Goal: Feedback & Contribution: Submit feedback/report problem

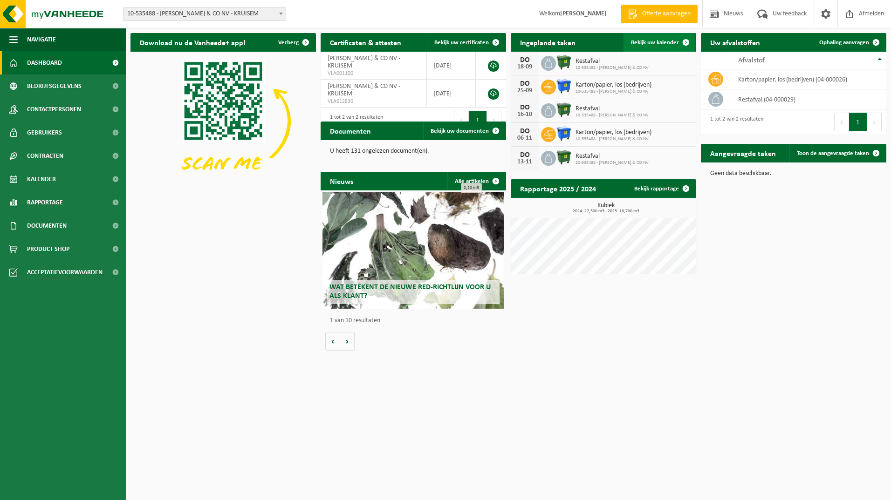
click at [655, 44] on span "Bekijk uw kalender" at bounding box center [655, 43] width 48 height 6
click at [673, 42] on span "Bekijk uw kalender" at bounding box center [655, 43] width 48 height 6
click at [688, 43] on span at bounding box center [685, 42] width 19 height 19
click at [682, 43] on span at bounding box center [685, 42] width 19 height 19
click at [680, 39] on span at bounding box center [685, 42] width 19 height 19
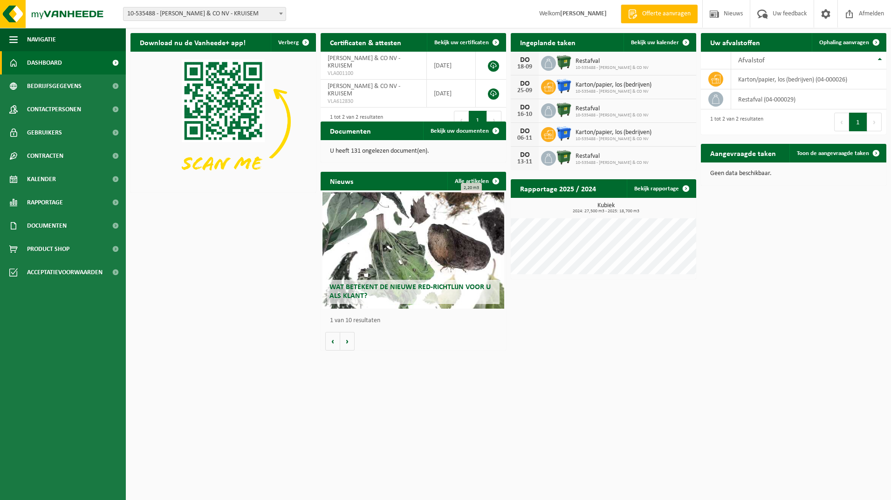
click at [561, 42] on h2 "Ingeplande taken" at bounding box center [547, 42] width 74 height 18
click at [696, 47] on div "Ingeplande taken Bekijk uw kalender DO 18-09 Restafval 10-535488 - AUDOORN & CO…" at bounding box center [603, 101] width 190 height 146
click at [188, 210] on div "Download nu de Vanheede+ app! Verberg Certificaten & attesten Bekijk uw certifi…" at bounding box center [508, 191] width 760 height 327
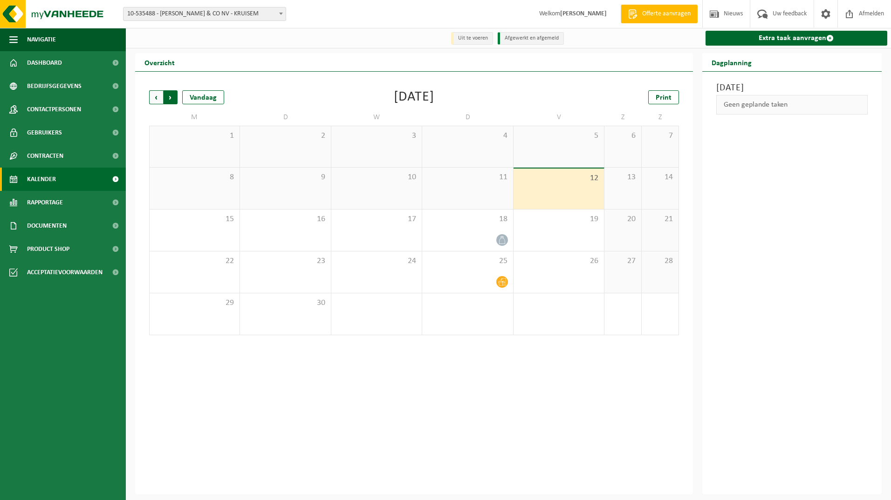
click at [155, 101] on span "Vorige" at bounding box center [156, 97] width 14 height 14
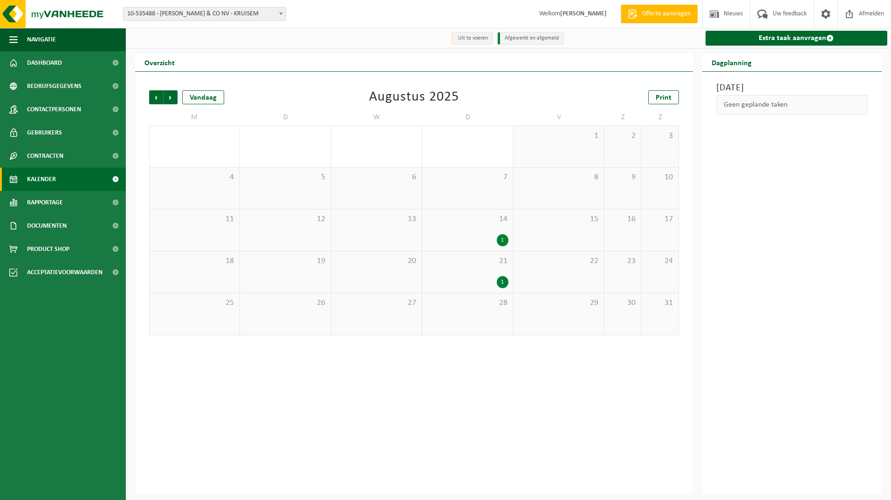
click at [501, 287] on div "1" at bounding box center [502, 282] width 12 height 12
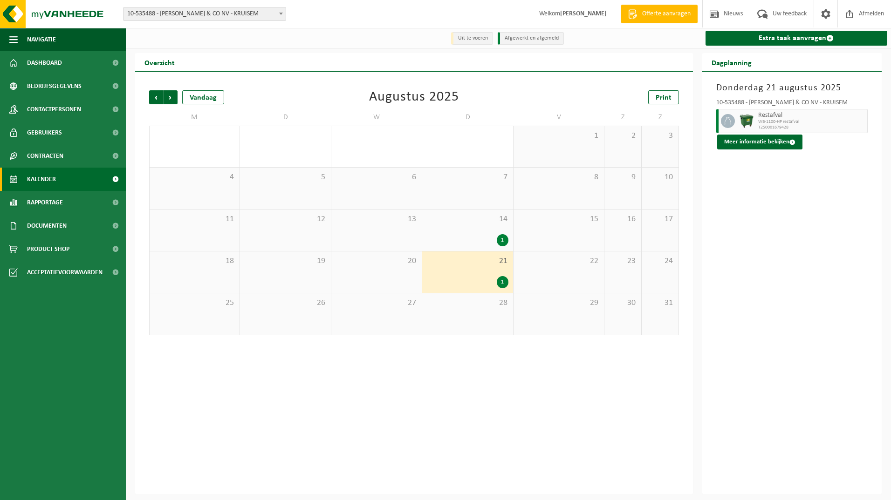
click at [497, 242] on div "1" at bounding box center [502, 240] width 12 height 12
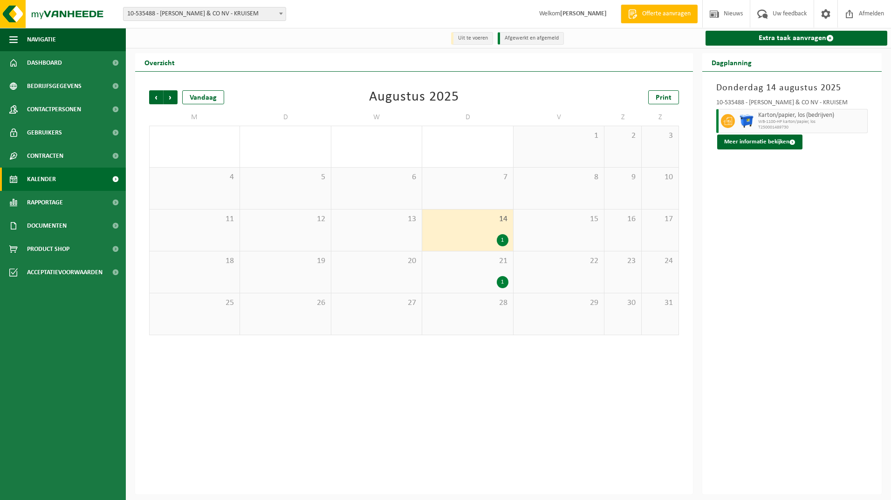
click at [503, 287] on div "1" at bounding box center [502, 282] width 12 height 12
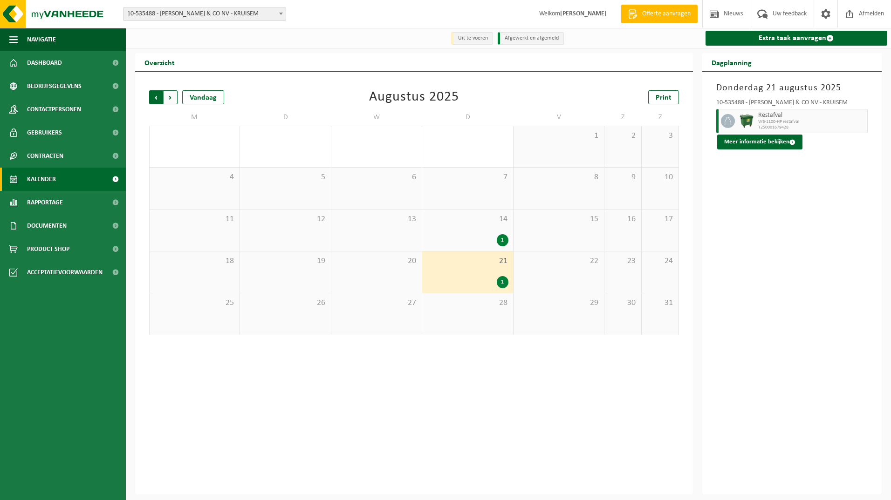
click at [171, 101] on span "Volgende" at bounding box center [170, 97] width 14 height 14
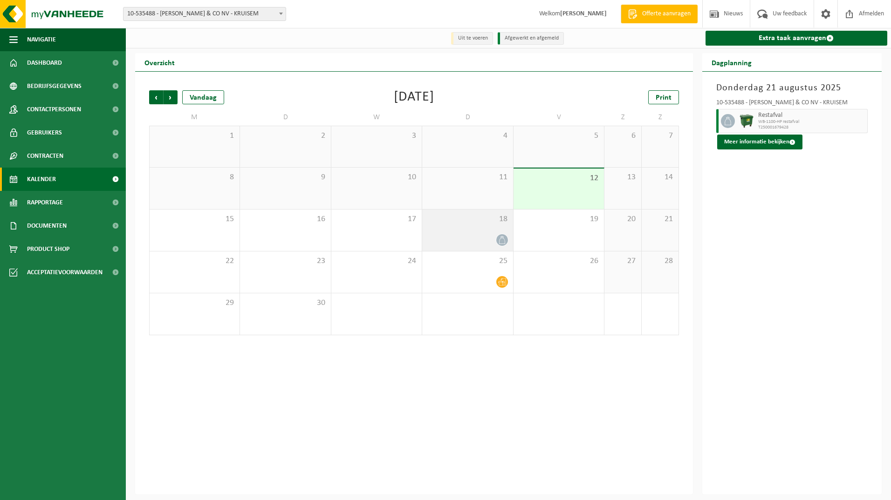
click at [471, 244] on div at bounding box center [467, 240] width 81 height 13
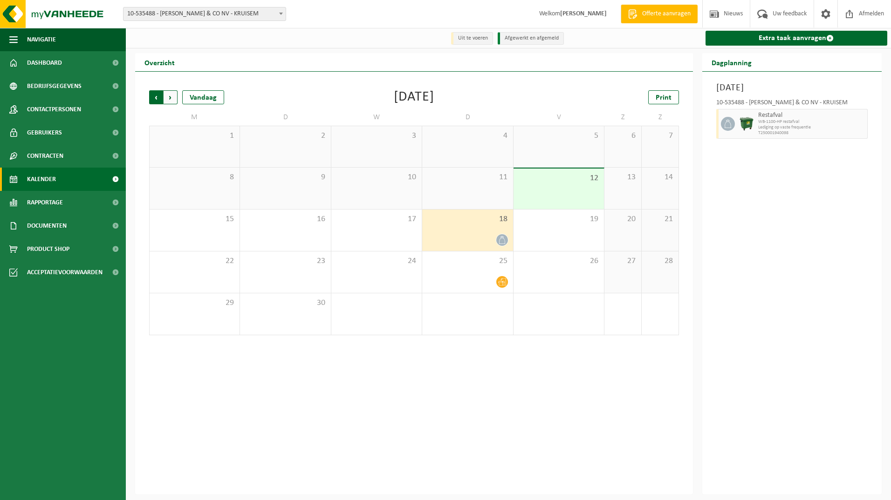
click at [171, 102] on span "Volgende" at bounding box center [170, 97] width 14 height 14
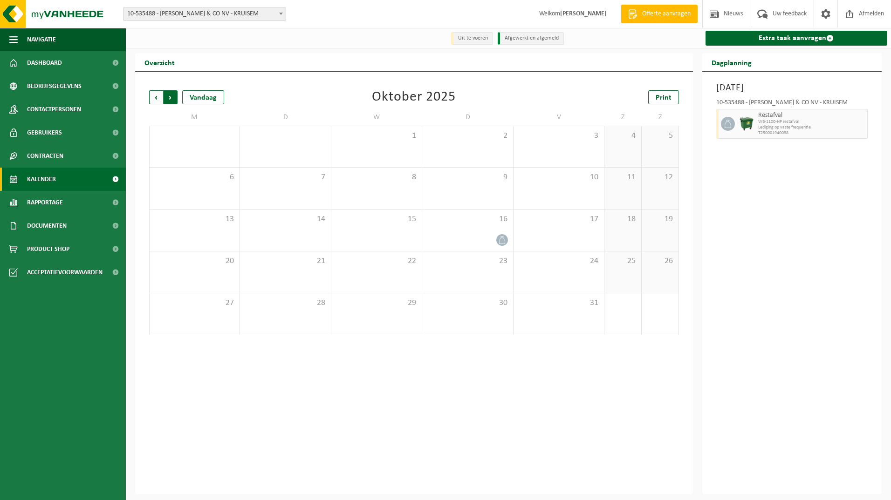
click at [158, 95] on span "Vorige" at bounding box center [156, 97] width 14 height 14
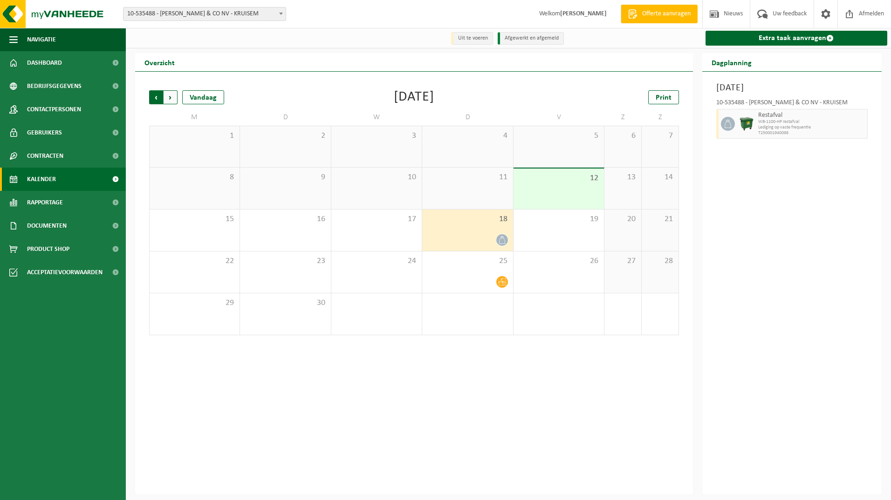
click at [172, 95] on span "Volgende" at bounding box center [170, 97] width 14 height 14
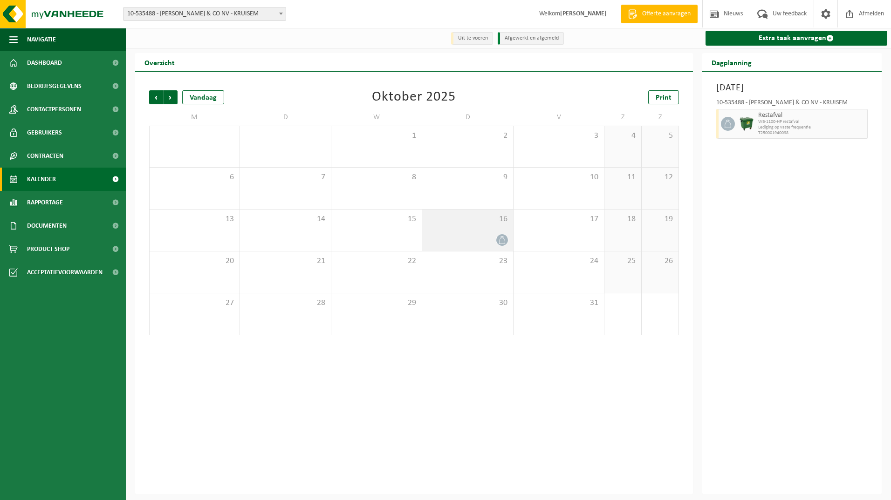
click at [505, 247] on div "16" at bounding box center [467, 230] width 90 height 41
click at [150, 95] on span "Vorige" at bounding box center [156, 97] width 14 height 14
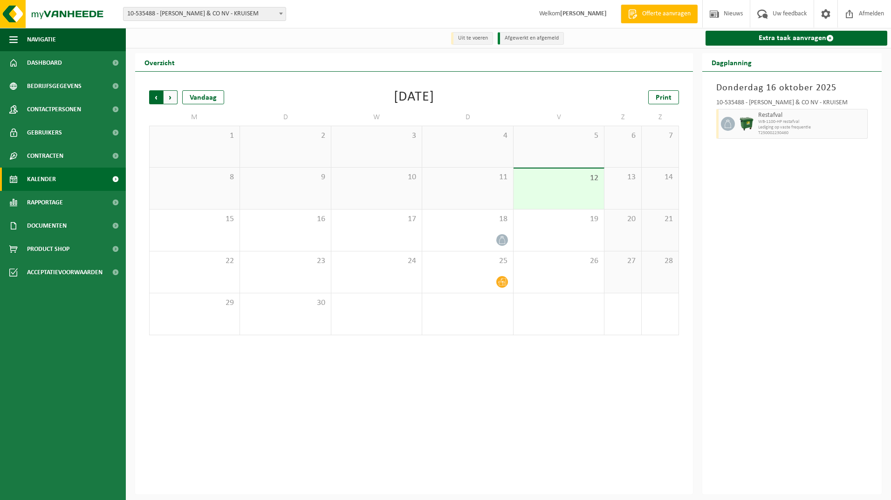
click at [170, 96] on span "Volgende" at bounding box center [170, 97] width 14 height 14
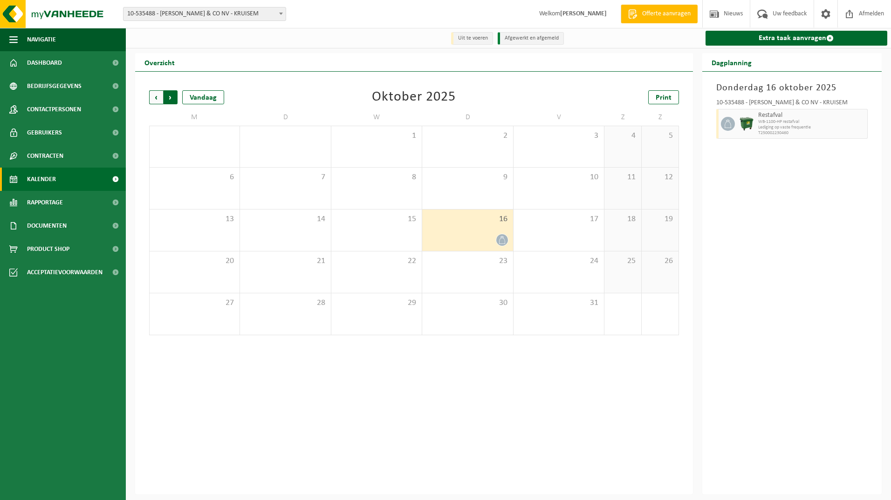
click at [150, 99] on span "Vorige" at bounding box center [156, 97] width 14 height 14
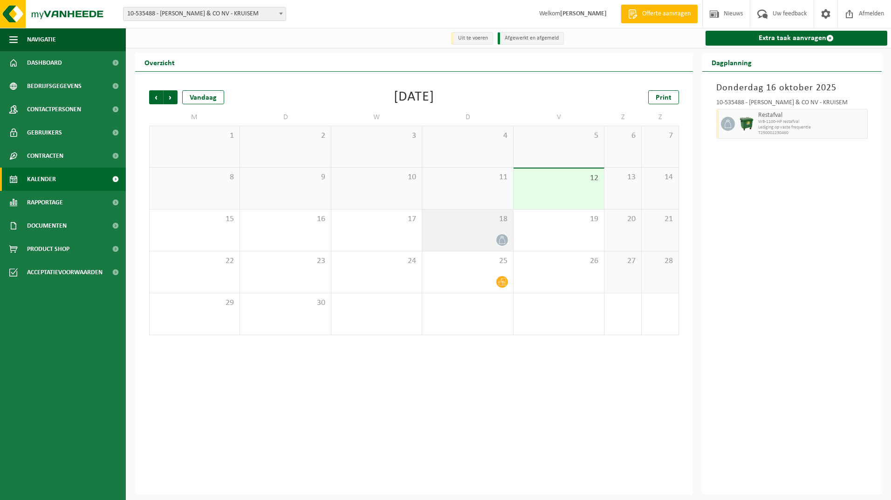
click at [504, 242] on icon at bounding box center [502, 240] width 8 height 8
click at [501, 244] on icon at bounding box center [502, 240] width 8 height 8
click at [780, 19] on span "Uw feedback" at bounding box center [789, 13] width 39 height 27
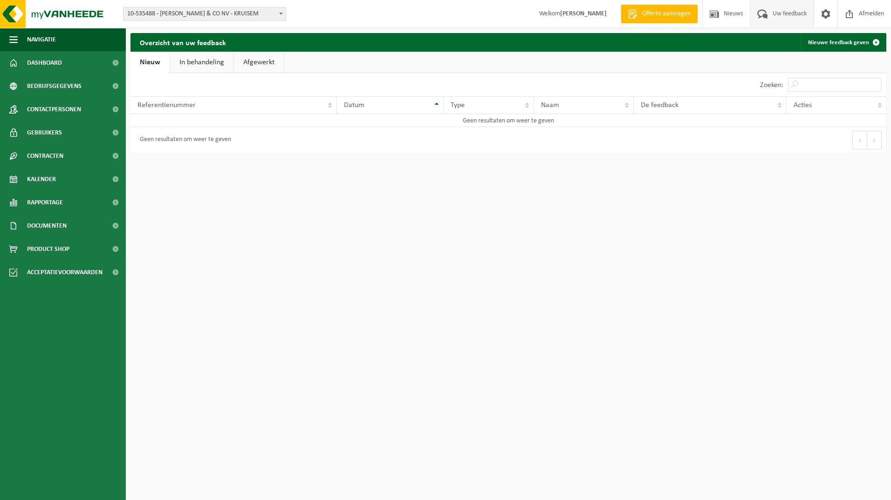
click at [775, 14] on span "Uw feedback" at bounding box center [789, 13] width 39 height 27
click at [874, 47] on span at bounding box center [875, 42] width 19 height 19
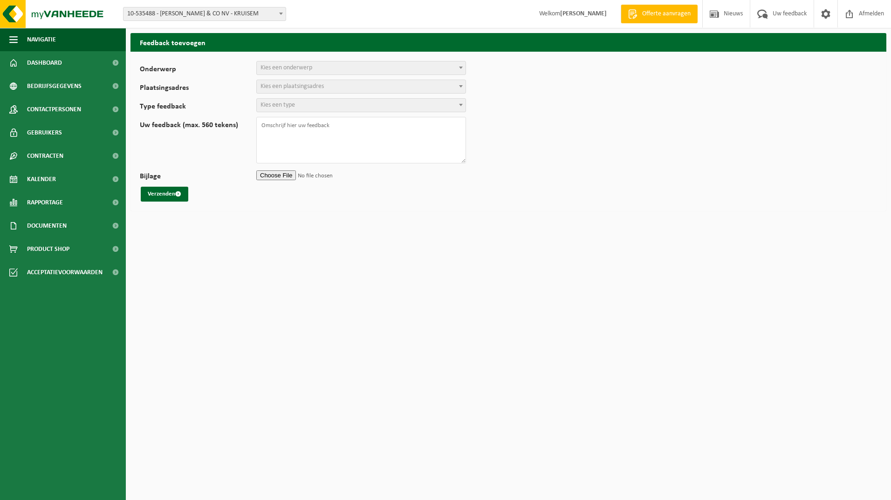
select select
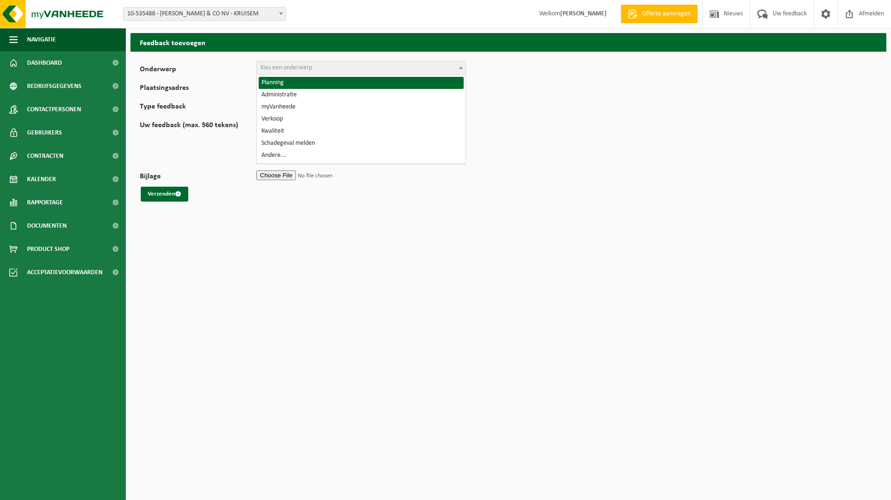
click at [279, 68] on span "Kies een onderwerp" at bounding box center [286, 67] width 52 height 7
select select "1"
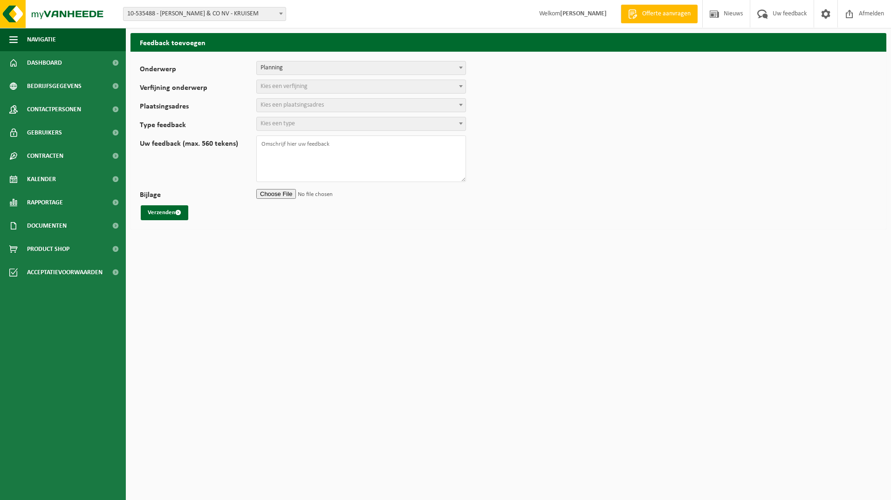
click at [316, 88] on span "Kies een verfijning" at bounding box center [361, 86] width 209 height 13
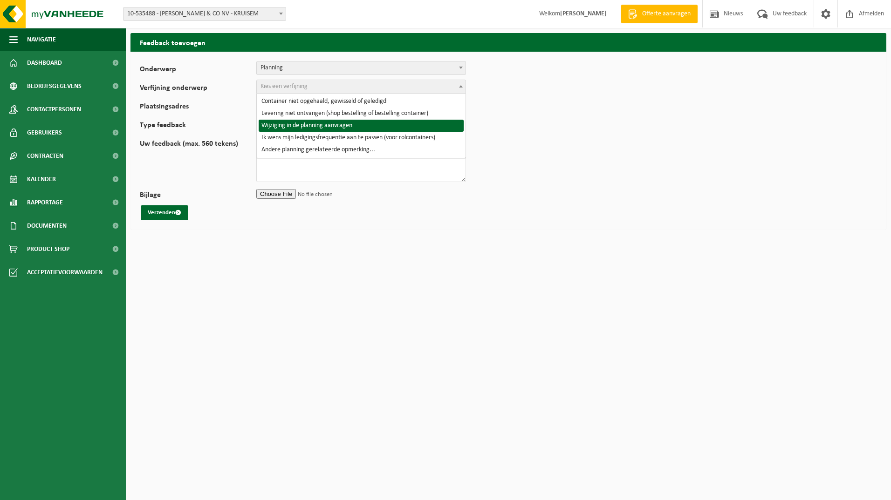
select select "4"
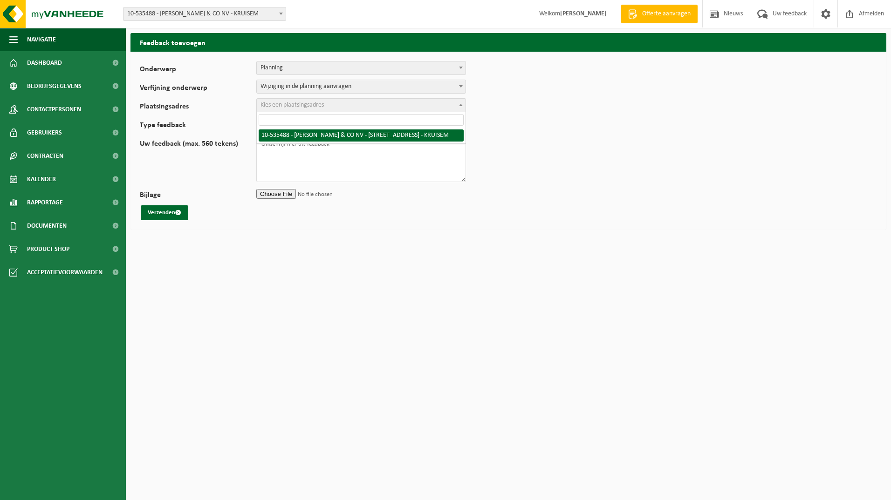
click at [313, 108] on span "Kies een plaatsingsadres" at bounding box center [291, 105] width 63 height 7
select select "3136"
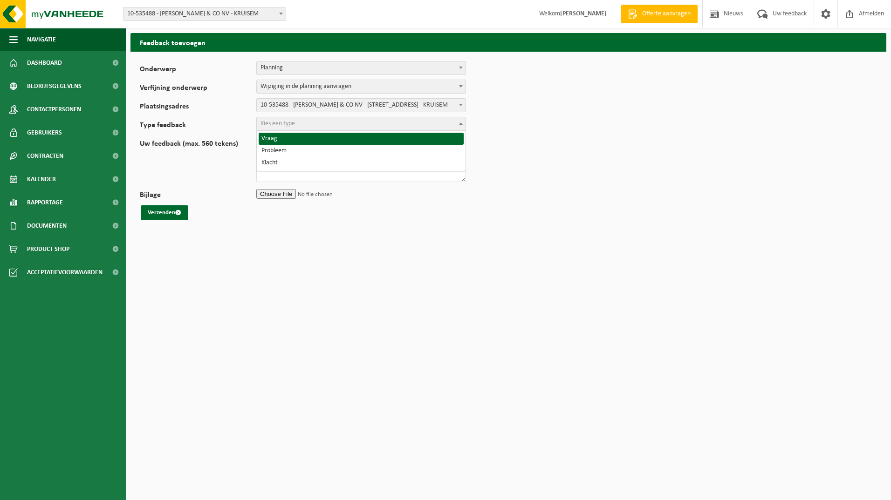
click at [315, 126] on span "Kies een type" at bounding box center [361, 123] width 209 height 13
select select "QUE"
click at [305, 152] on textarea "Uw feedback (max. 560 tekens)" at bounding box center [361, 159] width 210 height 47
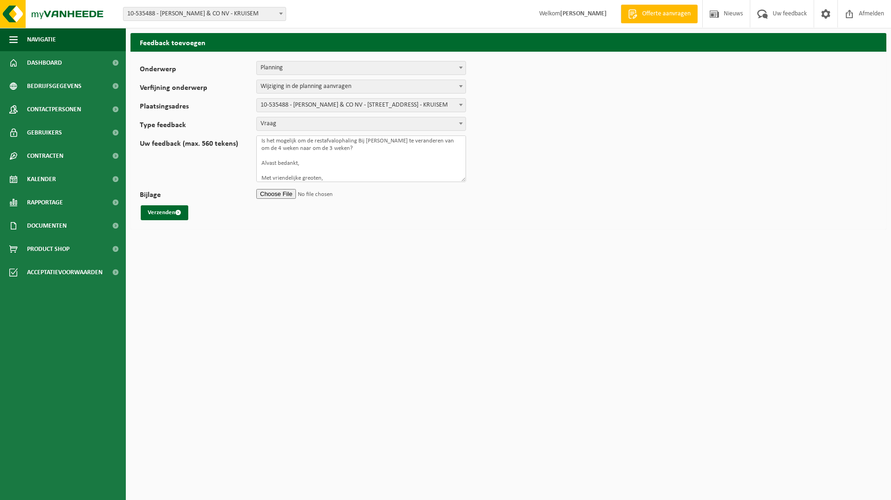
scroll to position [27, 0]
type textarea "Beste Is het mogelijk om de restafvalophaling Bij Audoorn te veranderen van om …"
drag, startPoint x: 169, startPoint y: 214, endPoint x: 224, endPoint y: 173, distance: 69.0
click at [224, 173] on form "Onderwerp Planning Administratie myVanheede Verkoop Kwaliteit Schadegeval melde…" at bounding box center [508, 140] width 737 height 159
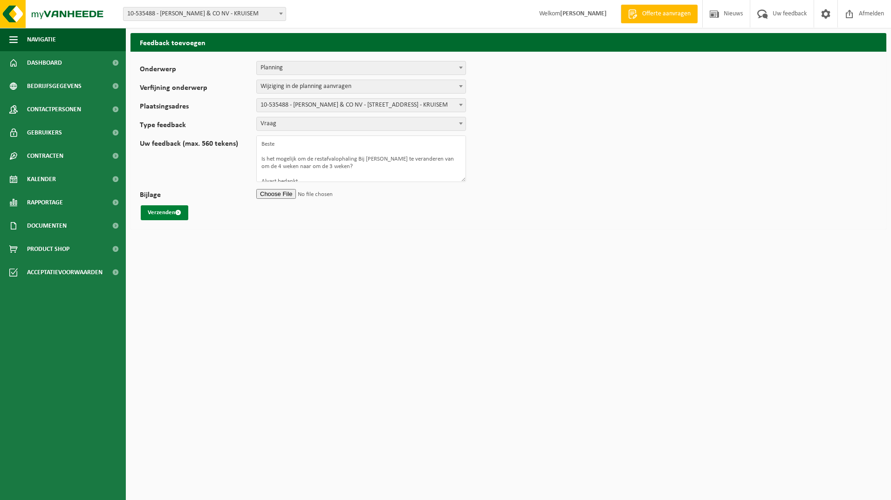
click at [180, 207] on button "Verzenden" at bounding box center [165, 212] width 48 height 15
